Goal: Task Accomplishment & Management: Manage account settings

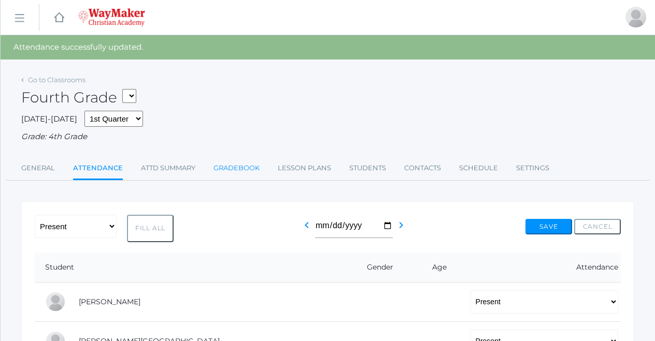
click at [243, 160] on link "Gradebook" at bounding box center [236, 168] width 46 height 21
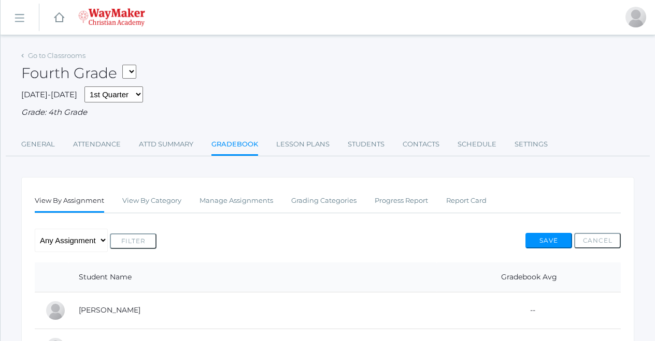
click at [15, 8] on link "icons/ui/navigation/hamburger Created with Sketch." at bounding box center [20, 18] width 38 height 28
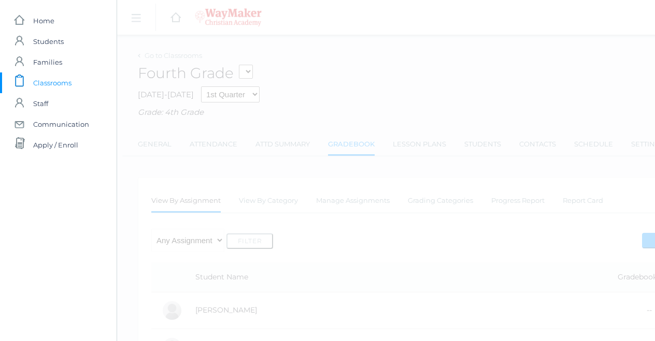
click at [46, 81] on span "Classrooms" at bounding box center [52, 83] width 38 height 21
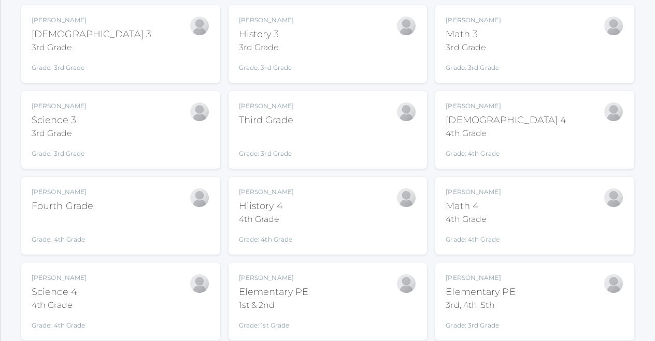
scroll to position [158, 0]
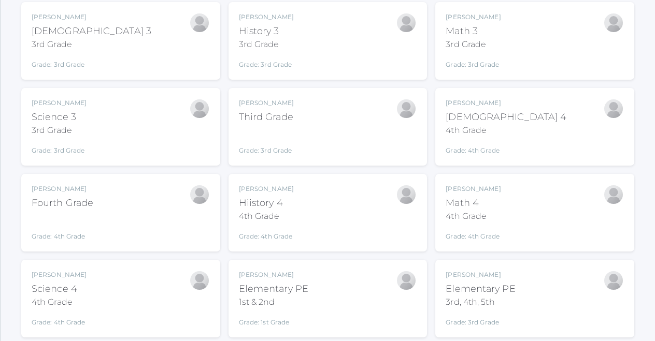
click at [82, 31] on div "[DEMOGRAPHIC_DATA] 3" at bounding box center [92, 31] width 120 height 14
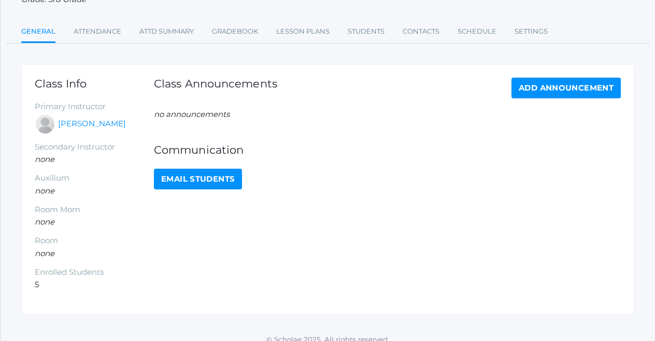
scroll to position [113, 0]
click at [225, 30] on link "Gradebook" at bounding box center [235, 31] width 46 height 21
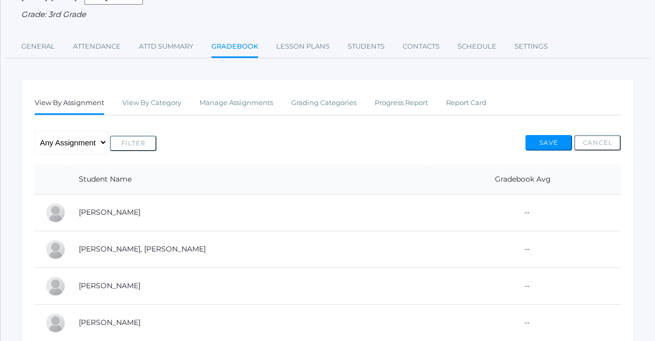
scroll to position [102, 0]
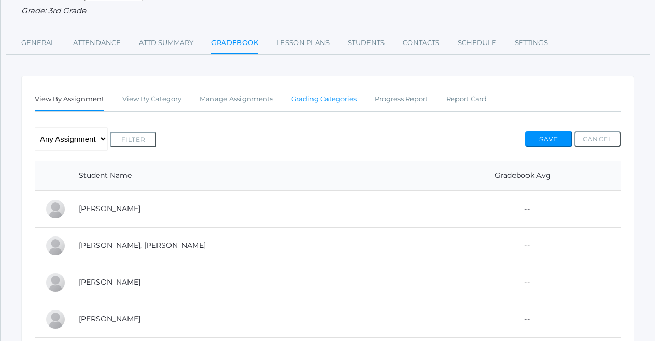
click at [321, 98] on link "Grading Categories" at bounding box center [323, 99] width 65 height 21
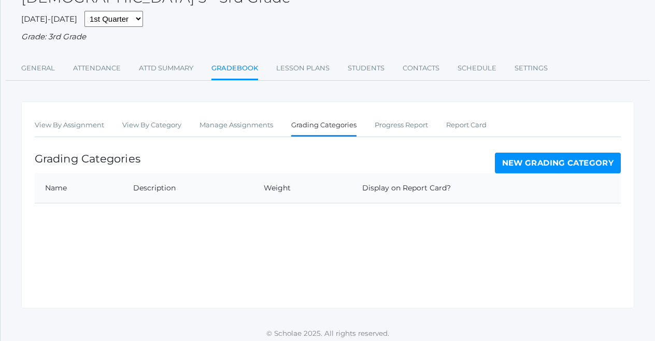
scroll to position [75, 0]
click at [514, 153] on link "New Grading Category" at bounding box center [558, 163] width 126 height 21
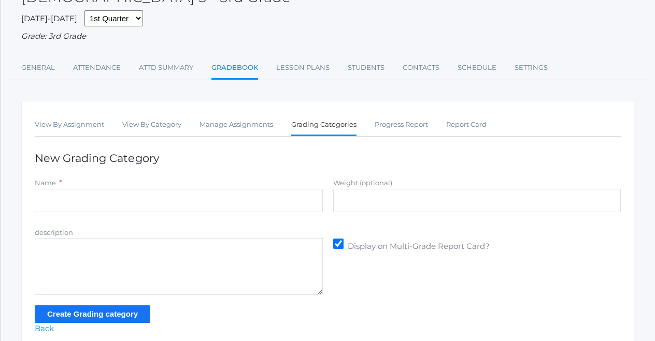
scroll to position [79, 0]
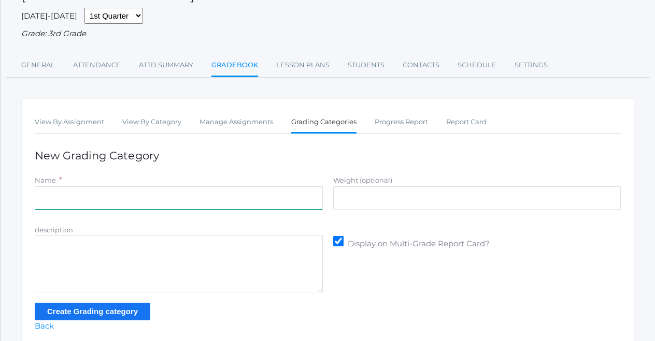
click at [206, 193] on input "Name" at bounding box center [179, 198] width 288 height 23
type input "Participation"
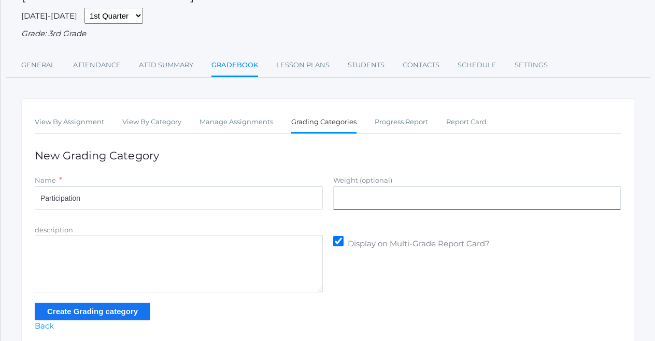
click at [353, 192] on input "Weight (optional)" at bounding box center [477, 198] width 288 height 23
click at [353, 212] on form "Name * Participation Weight (optional) 30% description Display on Multi-Grade R…" at bounding box center [328, 248] width 586 height 146
click at [353, 193] on input "30%" at bounding box center [477, 198] width 288 height 23
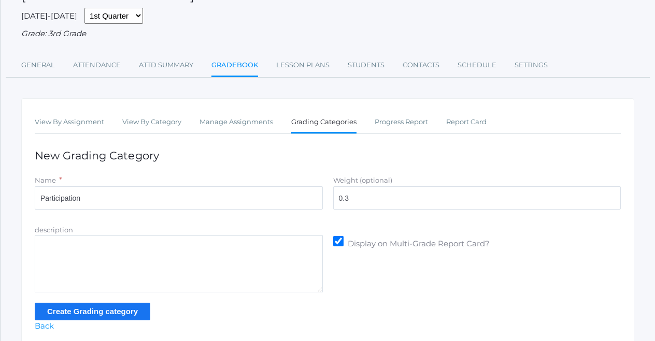
click at [390, 158] on div "View By Assignment View By Category Manage Assignments Grading Categories Progr…" at bounding box center [327, 221] width 613 height 247
click at [353, 194] on input "0.3" at bounding box center [477, 198] width 288 height 23
type input "0"
type input "30"
click at [365, 160] on div "View By Assignment View By Category Manage Assignments Grading Categories Progr…" at bounding box center [327, 221] width 613 height 247
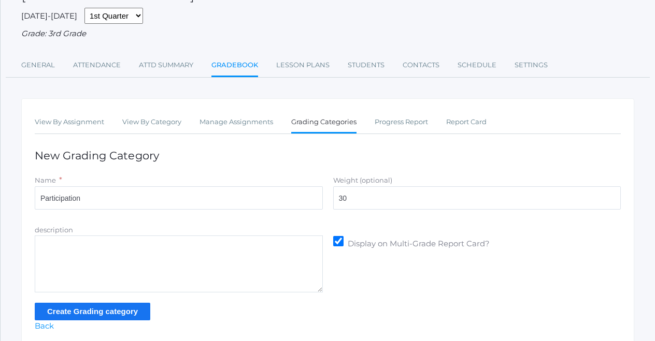
click at [179, 249] on textarea "description" at bounding box center [179, 264] width 288 height 57
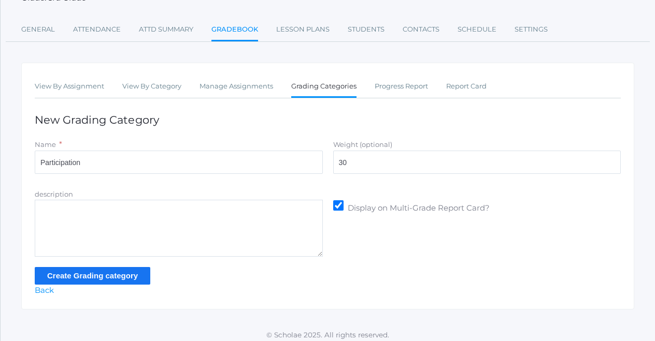
scroll to position [114, 0]
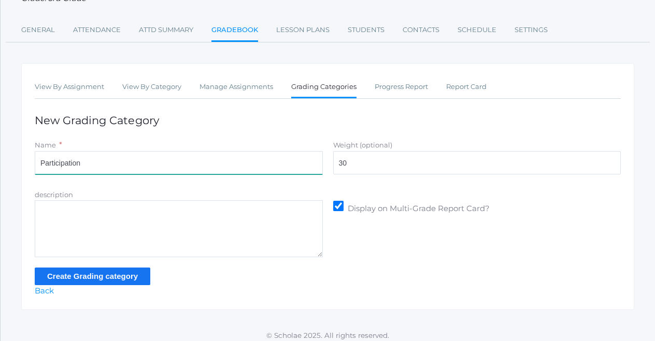
click at [179, 163] on input "Participation" at bounding box center [179, 162] width 288 height 23
type input "Participation/Practice"
click at [93, 272] on input "Create Grading category" at bounding box center [93, 276] width 116 height 17
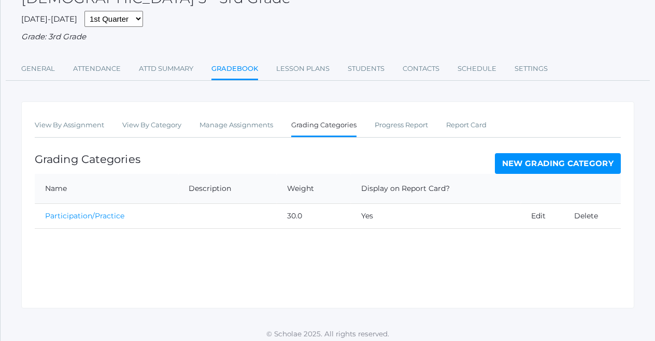
scroll to position [99, 0]
click at [531, 165] on link "New Grading Category" at bounding box center [558, 164] width 126 height 21
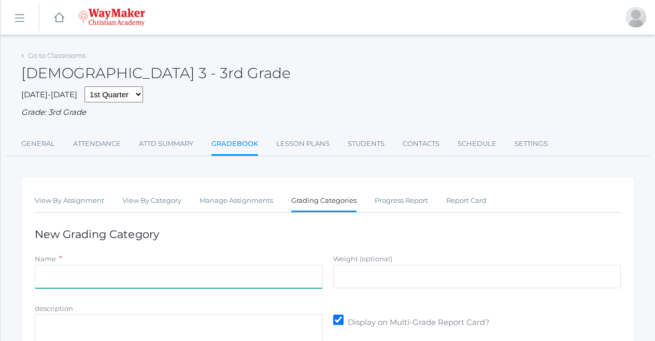
click at [174, 265] on input "Name" at bounding box center [179, 276] width 288 height 23
type input "A"
type input "s"
type input "E"
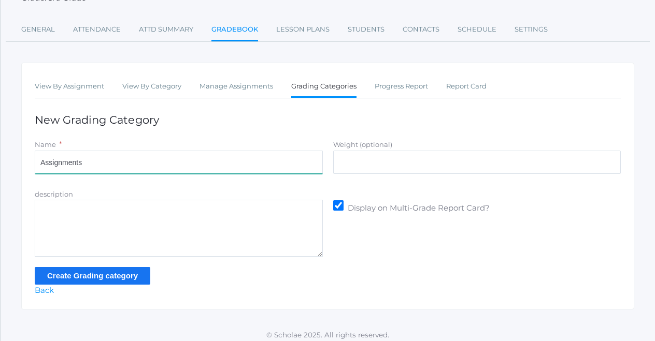
scroll to position [114, 0]
type input "Assignments"
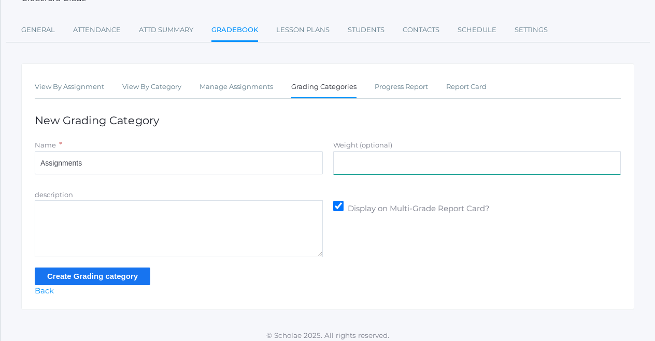
click at [363, 155] on input "Weight (optional)" at bounding box center [477, 162] width 288 height 23
type input "35"
click at [137, 268] on input "Create Grading category" at bounding box center [93, 276] width 116 height 17
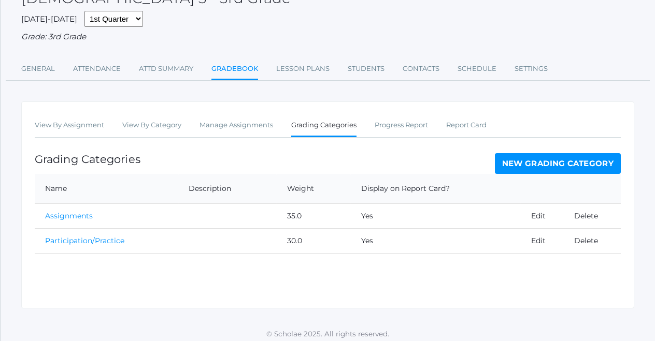
scroll to position [99, 0]
click at [520, 156] on link "New Grading Category" at bounding box center [558, 164] width 126 height 21
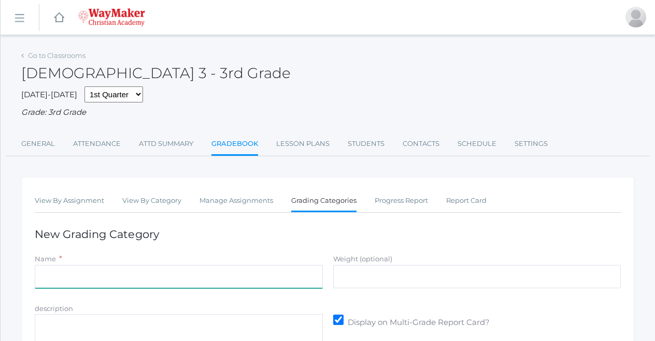
click at [210, 277] on input "Name" at bounding box center [179, 276] width 288 height 23
type input "T"
type input "S"
type input "Summative Assessments"
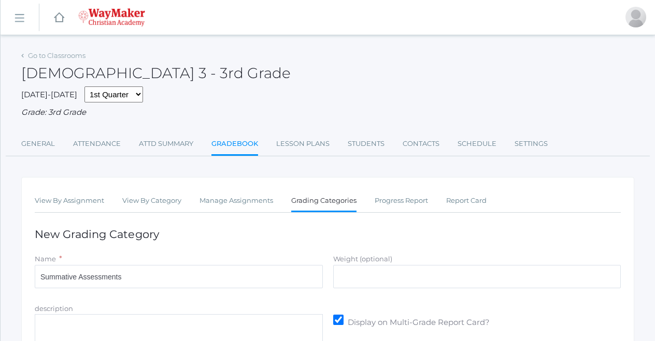
click at [301, 236] on div "View By Assignment View By Category Manage Assignments Grading Categories Progr…" at bounding box center [327, 300] width 613 height 247
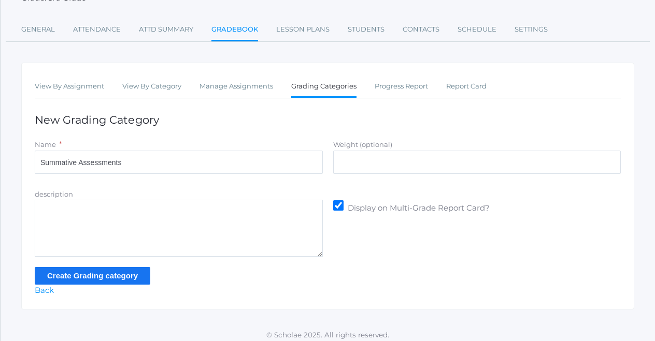
scroll to position [114, 0]
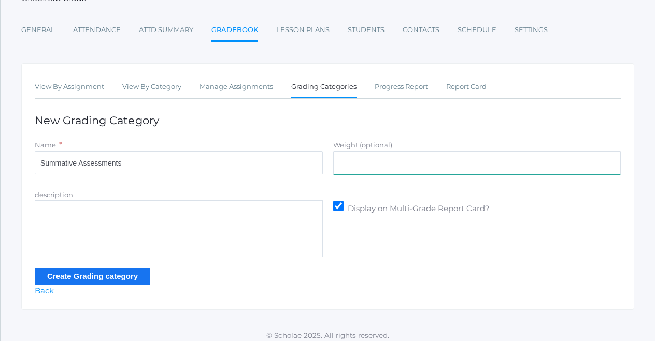
click at [354, 155] on input "Weight (optional)" at bounding box center [477, 162] width 288 height 23
type input "35"
click at [91, 268] on input "Create Grading category" at bounding box center [93, 276] width 116 height 17
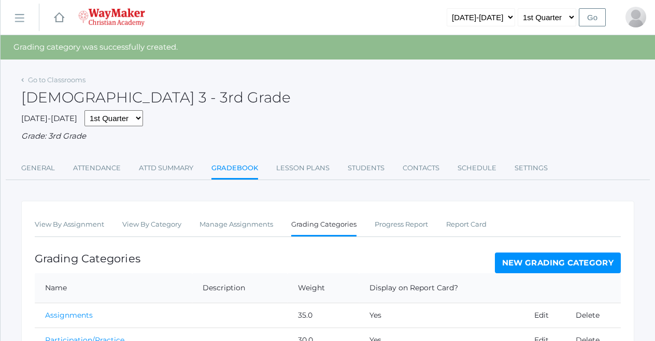
click at [293, 117] on div "2025-2026 1st Quarter 2nd Quarter 3rd Quarter 4th Quarter Grade: 3rd Grade" at bounding box center [327, 126] width 613 height 32
click at [20, 16] on rect at bounding box center [19, 18] width 17 height 17
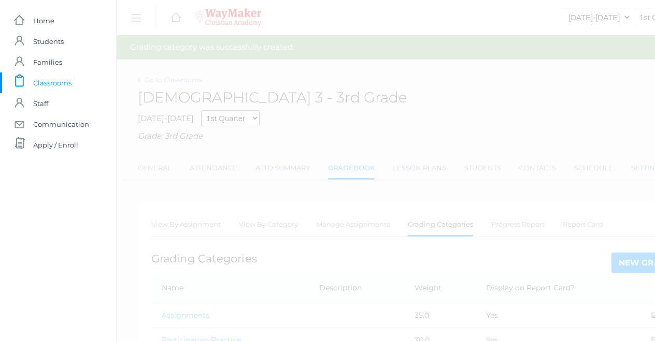
click at [52, 88] on span "Classrooms" at bounding box center [52, 83] width 38 height 21
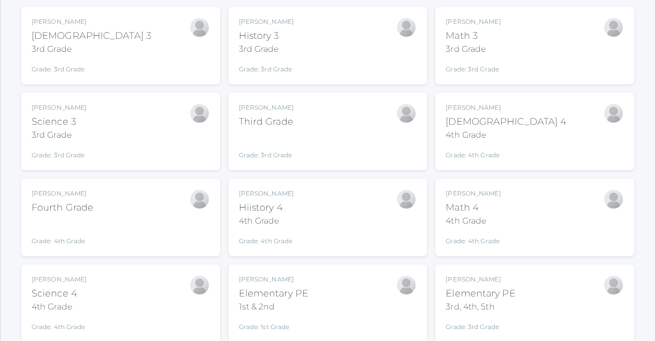
scroll to position [146, 0]
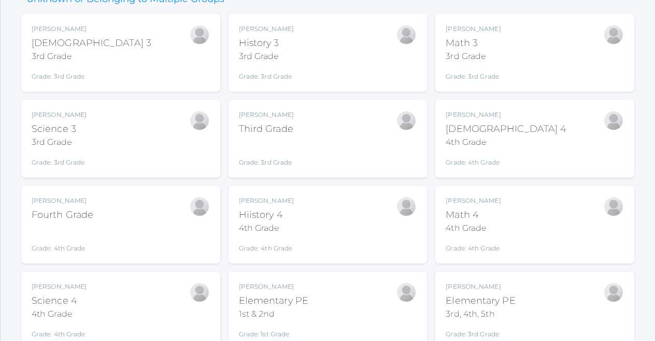
click at [225, 176] on div "Josh Bennett Bible 3 3rd Grade Grade: 3rd Grade 03ELEM Josh Bennett History 3 3…" at bounding box center [327, 182] width 613 height 336
click at [224, 176] on div "Josh Bennett Bible 3 3rd Grade Grade: 3rd Grade 03ELEM Josh Bennett History 3 3…" at bounding box center [327, 182] width 613 height 336
click at [223, 176] on div "Josh Bennett Bible 3 3rd Grade Grade: 3rd Grade 03ELEM Josh Bennett History 3 3…" at bounding box center [327, 182] width 613 height 336
click at [431, 178] on div "Josh Bennett Bible 3 3rd Grade Grade: 3rd Grade 03ELEM Josh Bennett History 3 3…" at bounding box center [327, 182] width 613 height 336
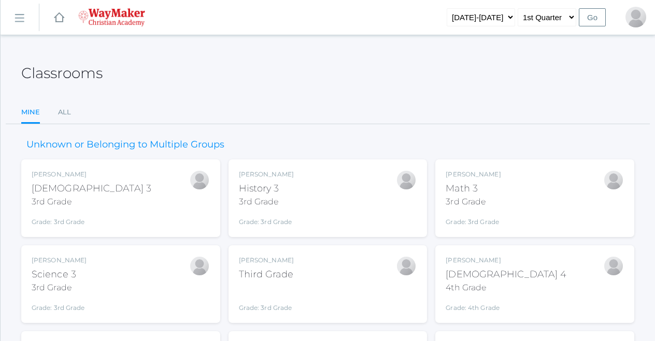
scroll to position [0, 0]
click at [22, 22] on rect at bounding box center [19, 18] width 17 height 17
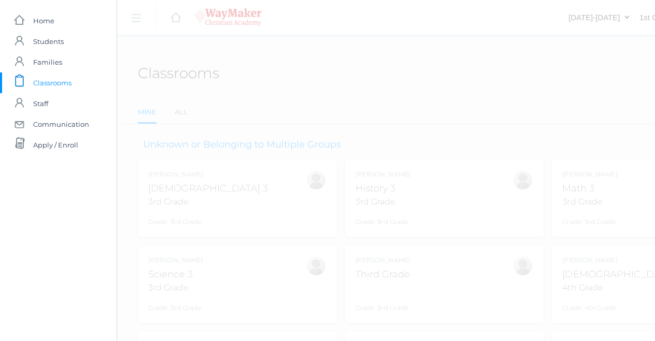
click at [52, 81] on span "Classrooms" at bounding box center [52, 83] width 38 height 21
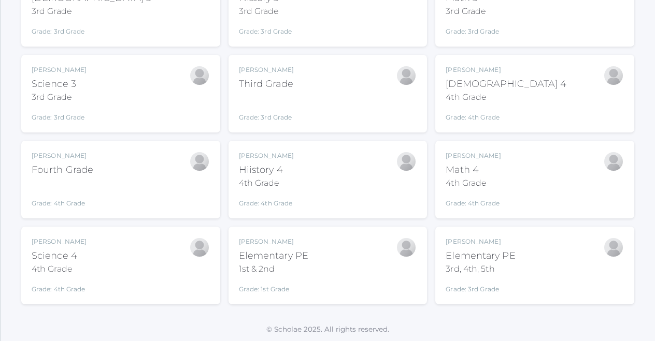
scroll to position [190, 0]
click at [94, 258] on div "Josh Bennett Science 4 4th Grade Grade: 4th Grade 04ELEM" at bounding box center [121, 266] width 178 height 57
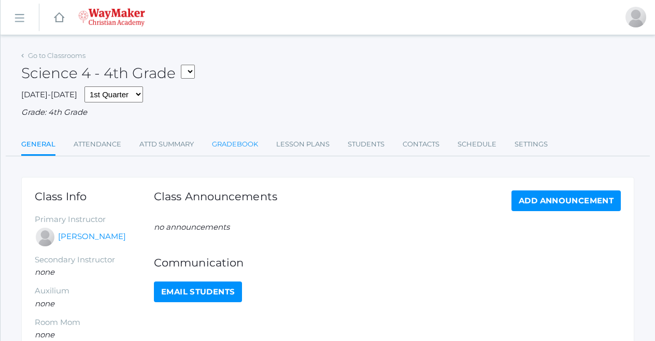
click at [255, 141] on link "Gradebook" at bounding box center [235, 144] width 46 height 21
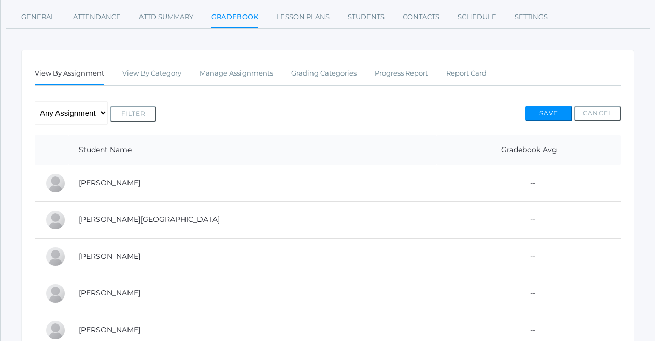
scroll to position [129, 0]
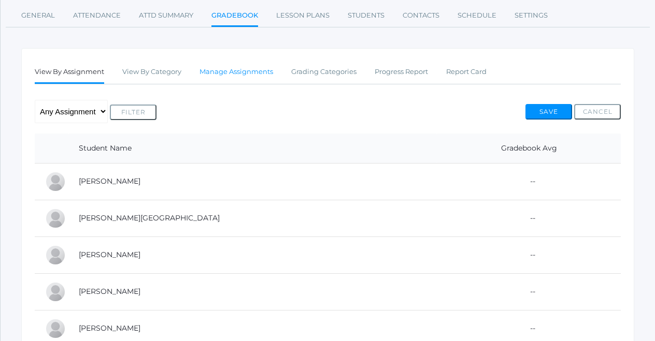
click at [259, 65] on link "Manage Assignments" at bounding box center [237, 72] width 74 height 21
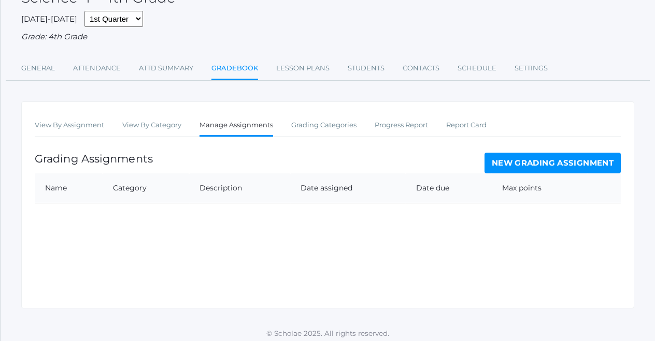
scroll to position [75, 0]
click at [558, 161] on link "New Grading Assignment" at bounding box center [553, 163] width 136 height 21
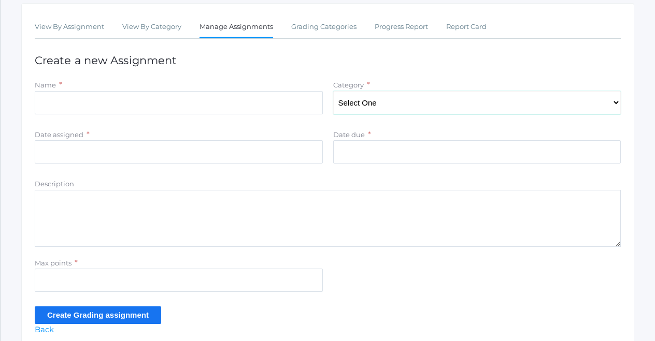
scroll to position [175, 0]
